Goal: Task Accomplishment & Management: Complete application form

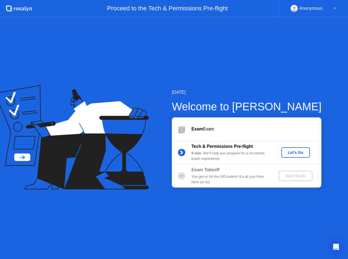
click at [291, 150] on div "Let's Go" at bounding box center [296, 152] width 24 height 4
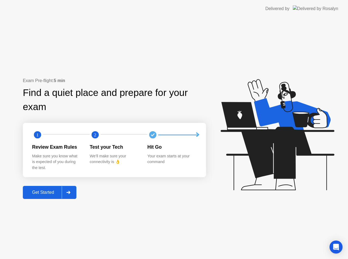
click at [43, 196] on button "Get Started" at bounding box center [50, 192] width 54 height 13
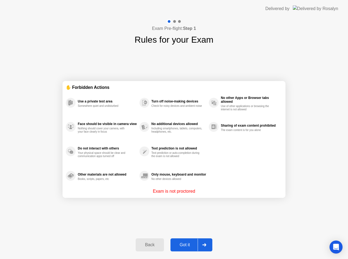
click at [179, 241] on button "Got it" at bounding box center [191, 244] width 42 height 13
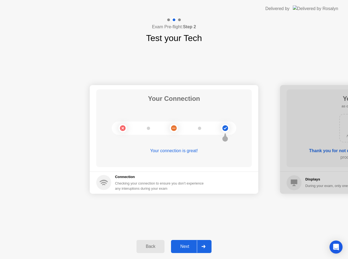
click at [185, 244] on div "Next" at bounding box center [185, 246] width 24 height 5
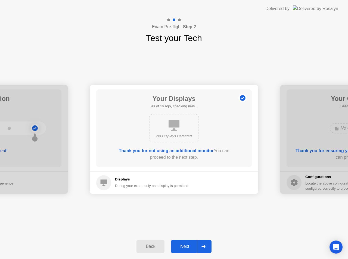
click at [185, 244] on div "Next" at bounding box center [185, 246] width 24 height 5
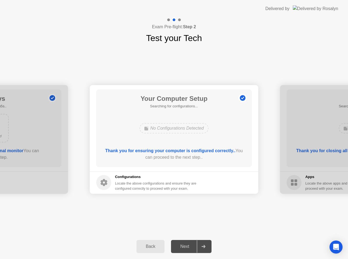
click at [185, 244] on div "Next" at bounding box center [185, 246] width 24 height 5
click at [191, 244] on div "Next" at bounding box center [185, 246] width 24 height 5
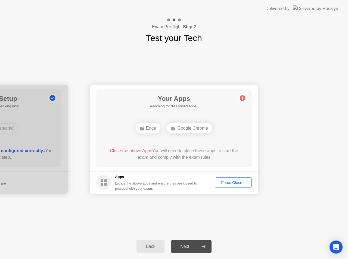
click at [232, 181] on div "Force Close..." at bounding box center [233, 183] width 33 height 4
click at [232, 182] on div "Force Close..." at bounding box center [233, 183] width 33 height 4
click at [225, 183] on div "Force Close..." at bounding box center [233, 183] width 33 height 4
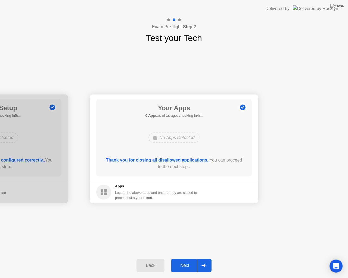
click at [194, 259] on div "Next" at bounding box center [185, 265] width 24 height 5
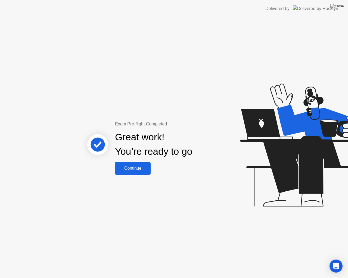
click at [132, 167] on div "Continue" at bounding box center [133, 168] width 32 height 5
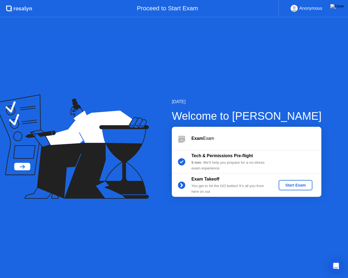
click at [300, 187] on div "Start Exam" at bounding box center [295, 185] width 29 height 4
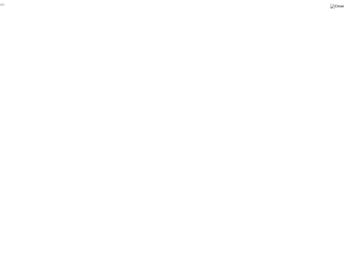
click div "End Proctoring Session"
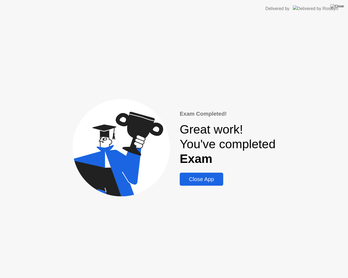
click at [215, 182] on div "Close App" at bounding box center [201, 179] width 40 height 6
